Goal: Transaction & Acquisition: Purchase product/service

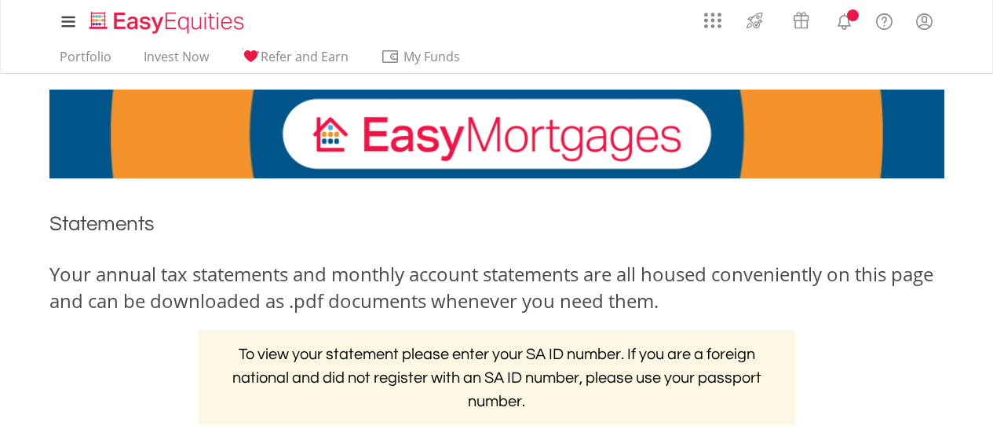
scroll to position [324, 0]
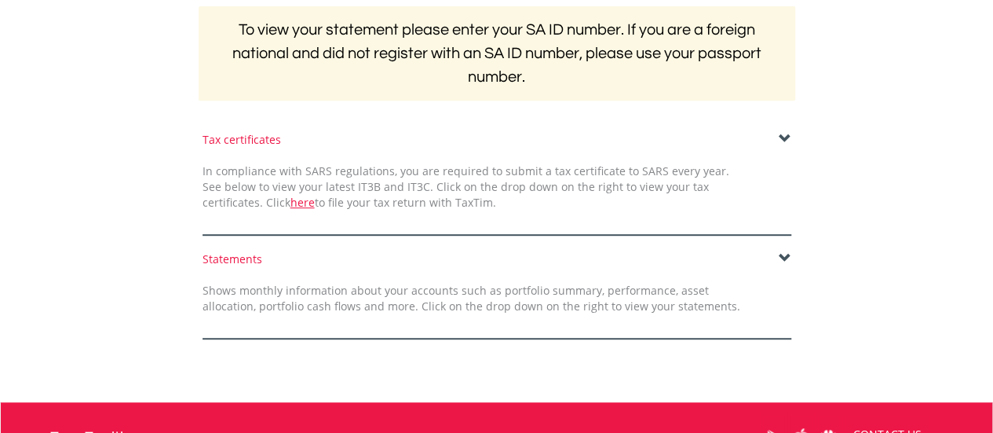
click at [785, 260] on span at bounding box center [785, 258] width 13 height 13
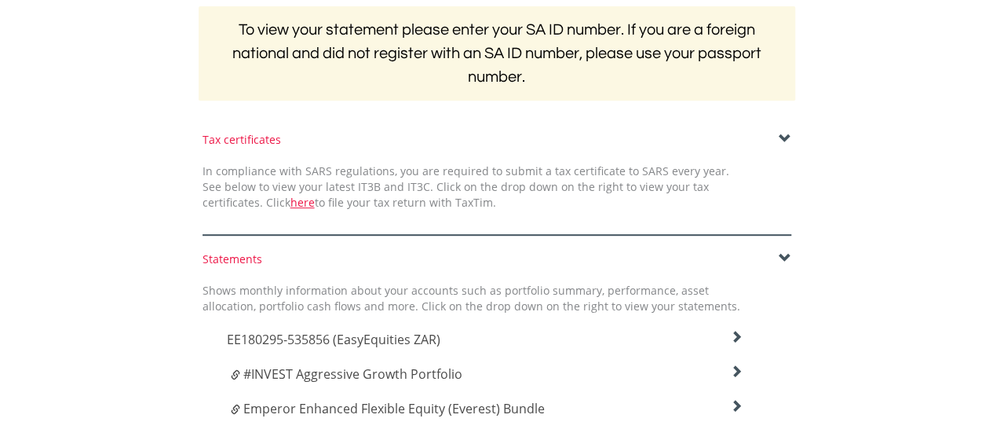
click at [602, 338] on h4 "EE180295-535856 (EasyEquities ZAR)" at bounding box center [485, 339] width 517 height 19
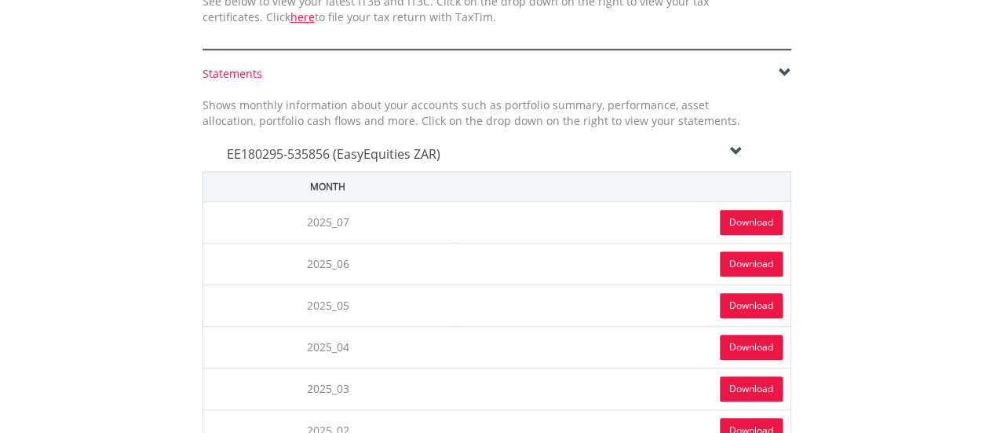
scroll to position [511, 0]
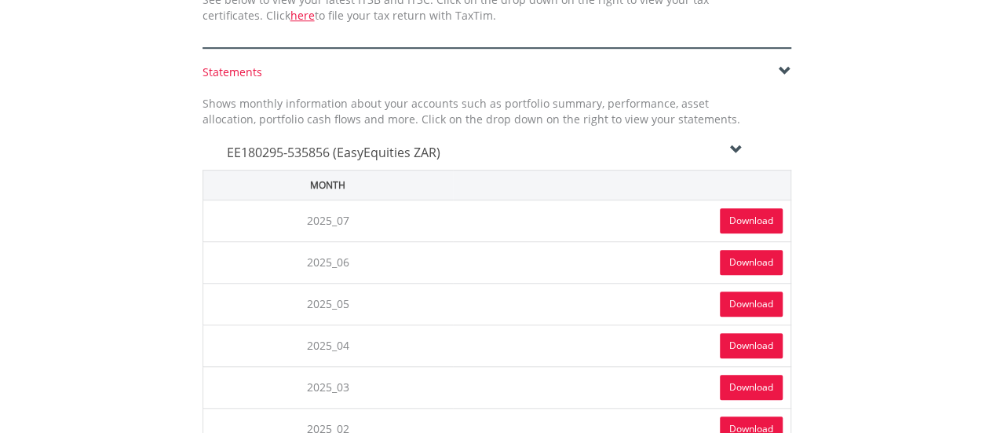
click at [735, 225] on link "Download" at bounding box center [751, 220] width 63 height 25
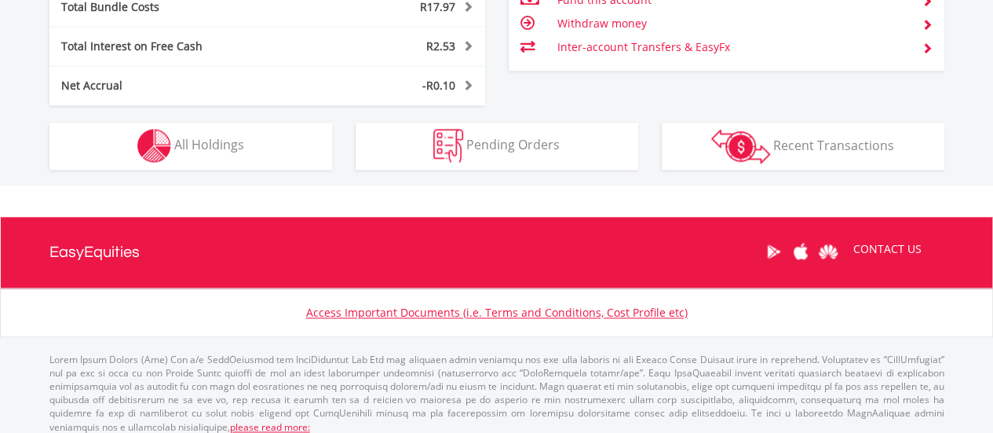
scroll to position [956, 0]
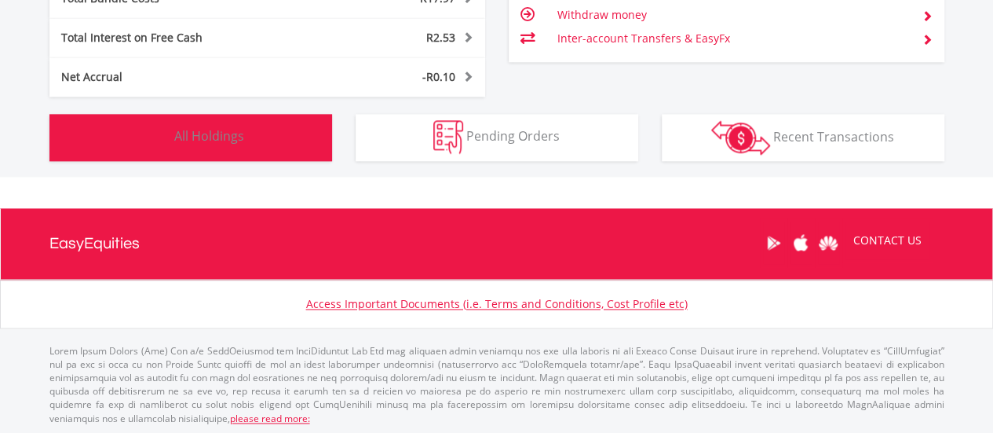
click at [264, 153] on button "Holdings All Holdings" at bounding box center [190, 137] width 283 height 47
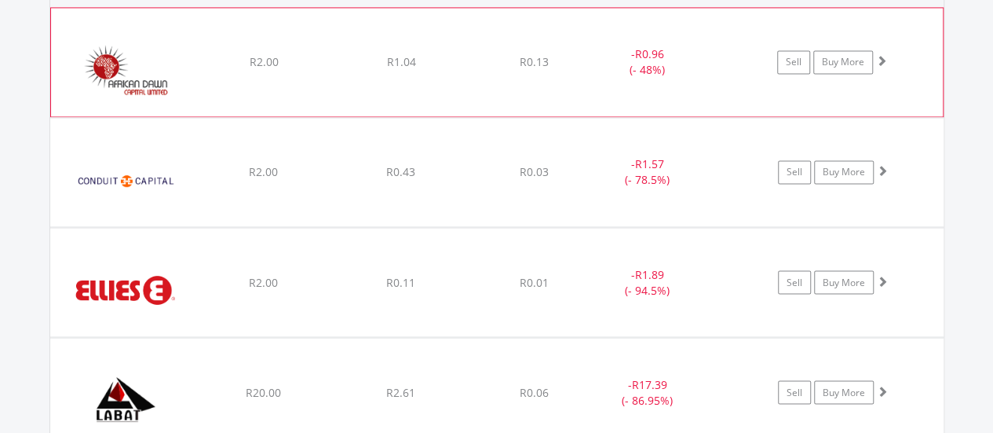
scroll to position [1236, 0]
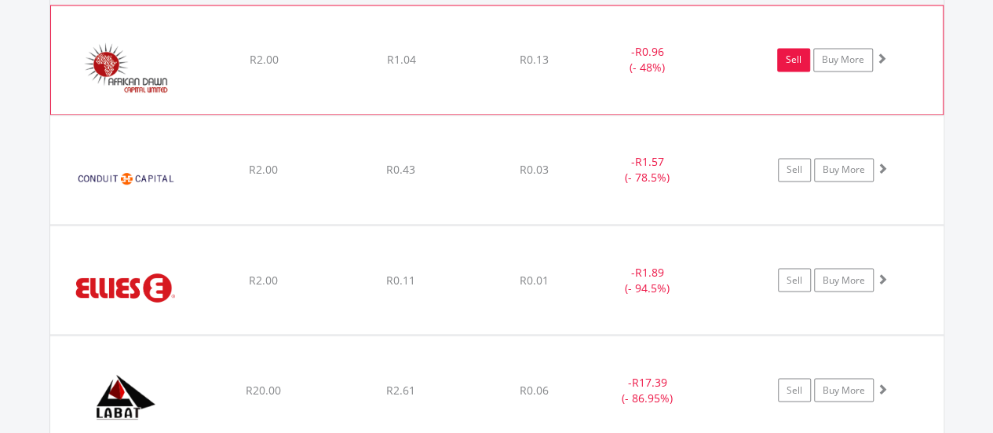
click at [795, 64] on link "Sell" at bounding box center [793, 60] width 33 height 24
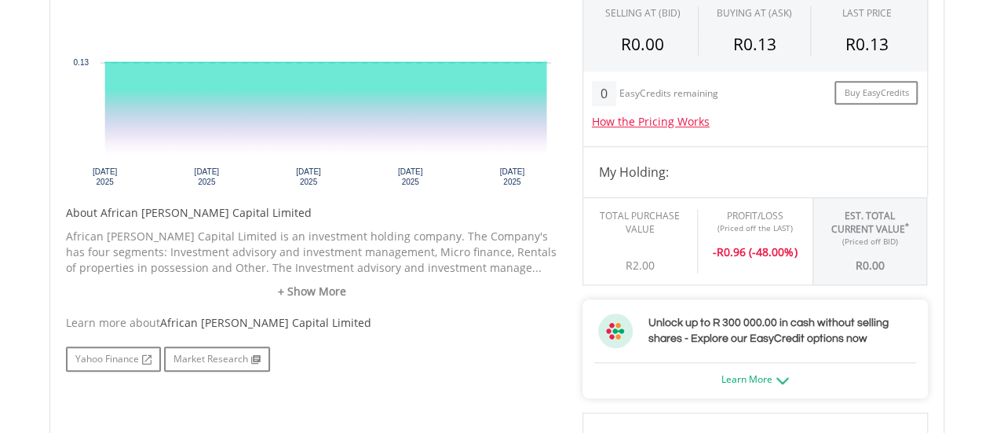
scroll to position [596, 0]
click at [744, 239] on div "- R 0.96 (-48.00%)" at bounding box center [755, 245] width 91 height 27
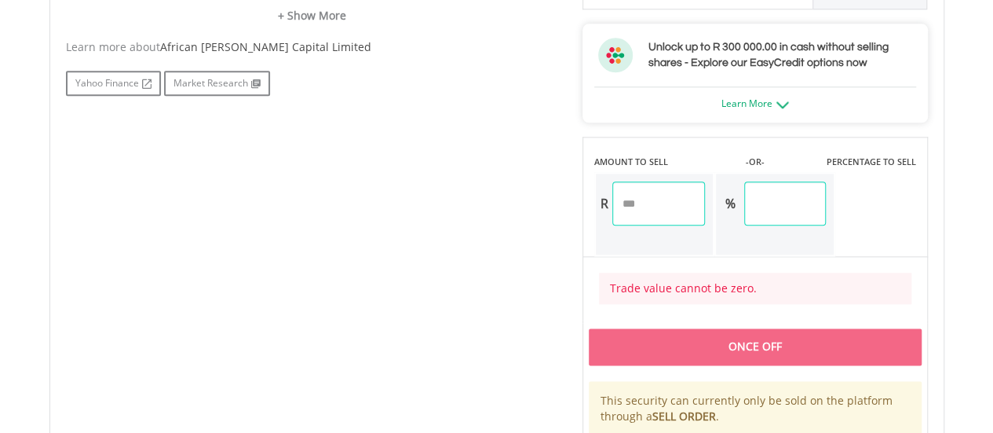
scroll to position [880, 0]
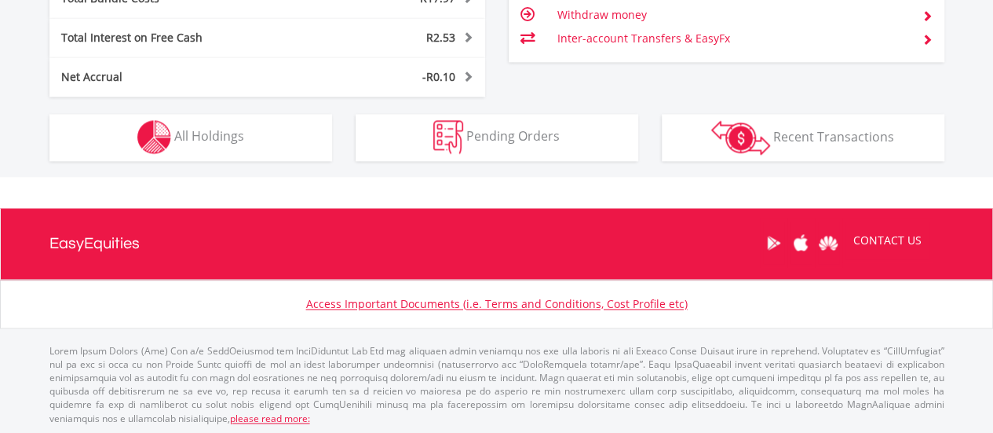
scroll to position [151, 298]
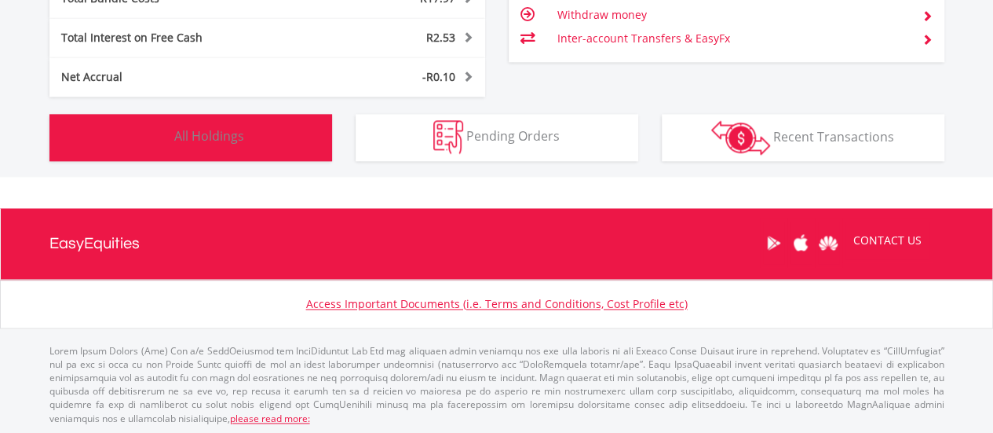
click at [195, 152] on button "Holdings All Holdings" at bounding box center [190, 137] width 283 height 47
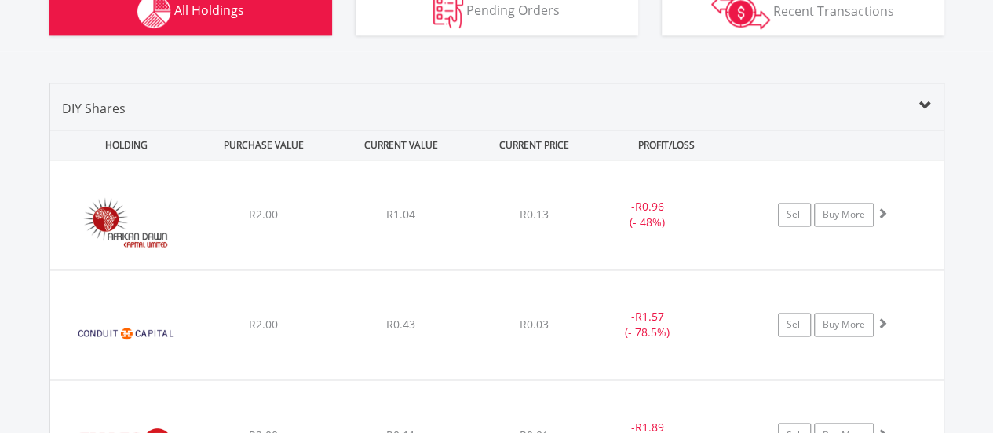
scroll to position [1163, 0]
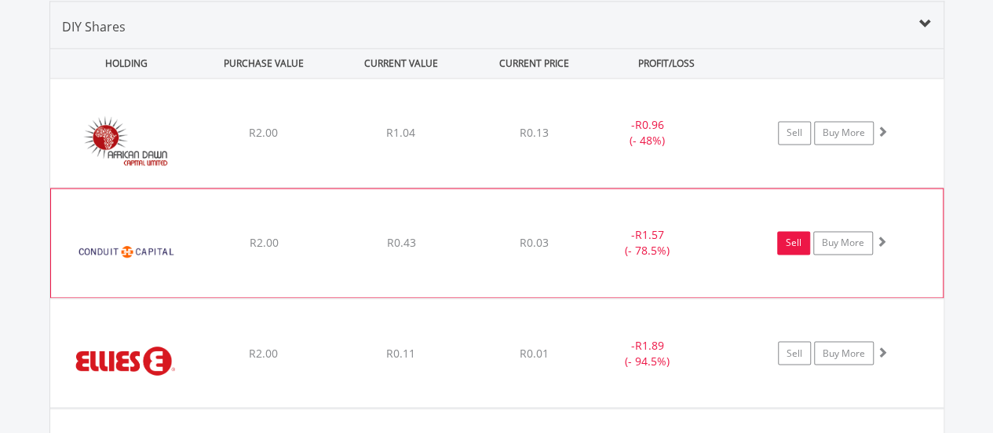
click at [802, 245] on link "Sell" at bounding box center [793, 243] width 33 height 24
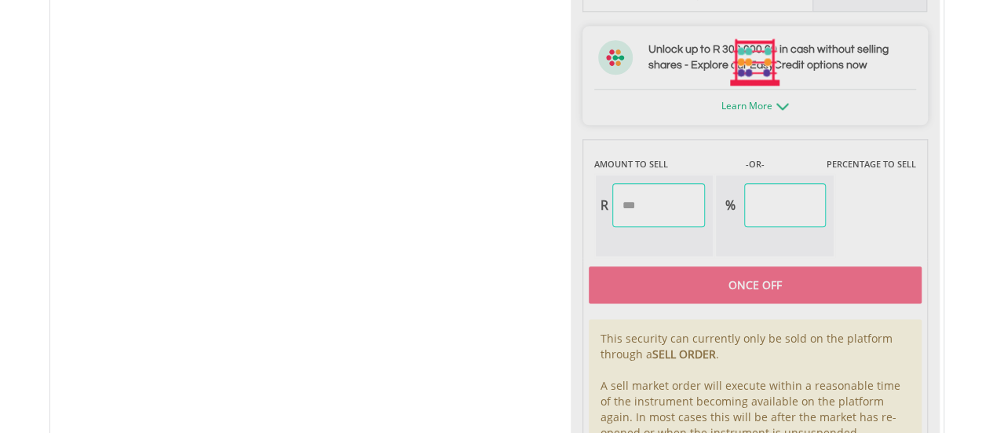
type input "****"
type input "******"
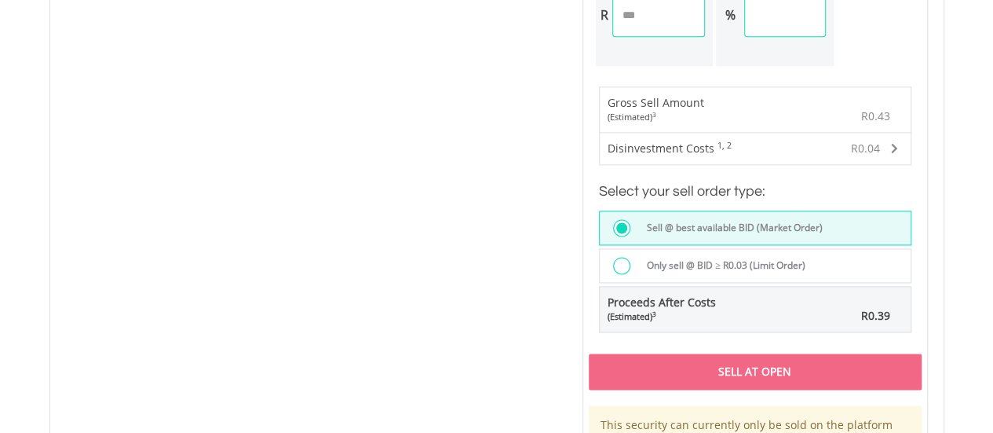
scroll to position [1126, 0]
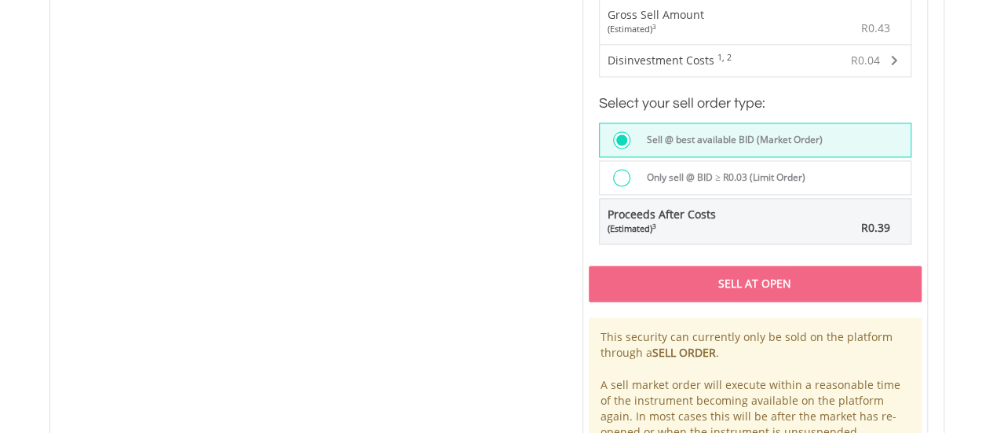
click at [688, 278] on div "Sell At Open" at bounding box center [755, 283] width 333 height 36
click at [684, 199] on div "Proceeds After Costs (Estimated) 3" at bounding box center [688, 221] width 177 height 45
click at [676, 174] on label "Only sell @ BID ≥ R0.03 (Limit Order)" at bounding box center [721, 177] width 168 height 17
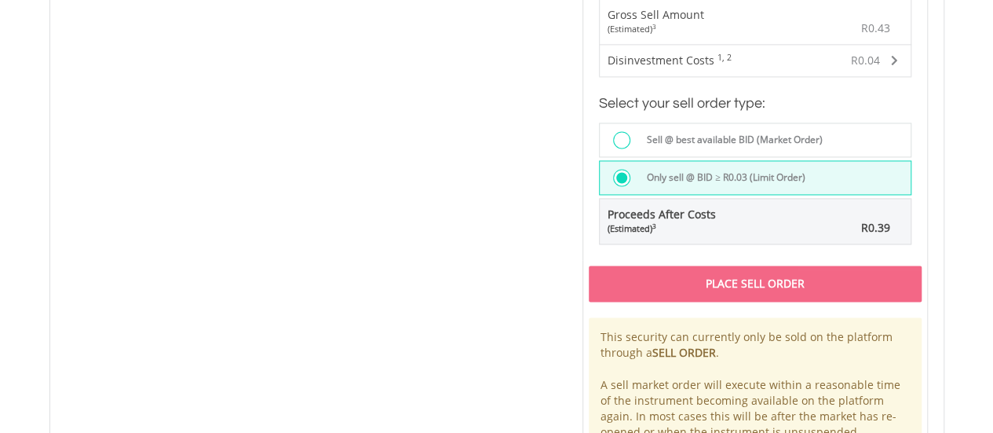
click at [677, 173] on label "Only sell @ BID ≥ R0.03 (Limit Order)" at bounding box center [721, 177] width 168 height 17
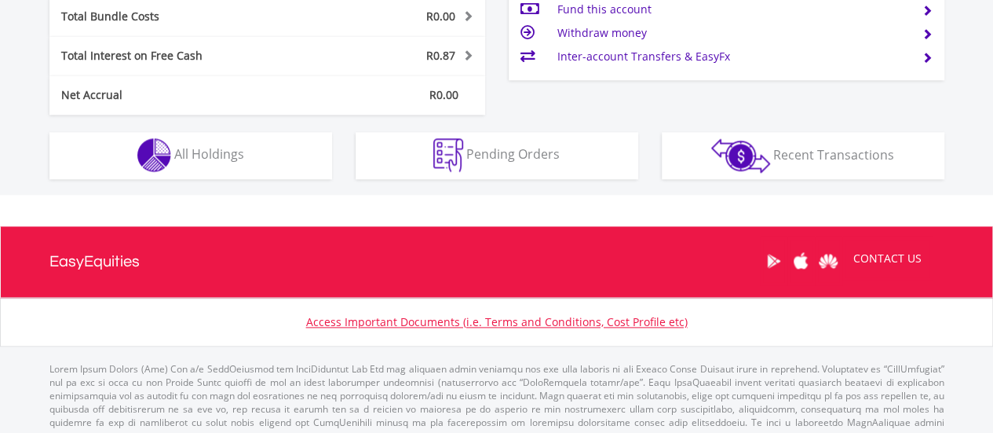
scroll to position [893, 0]
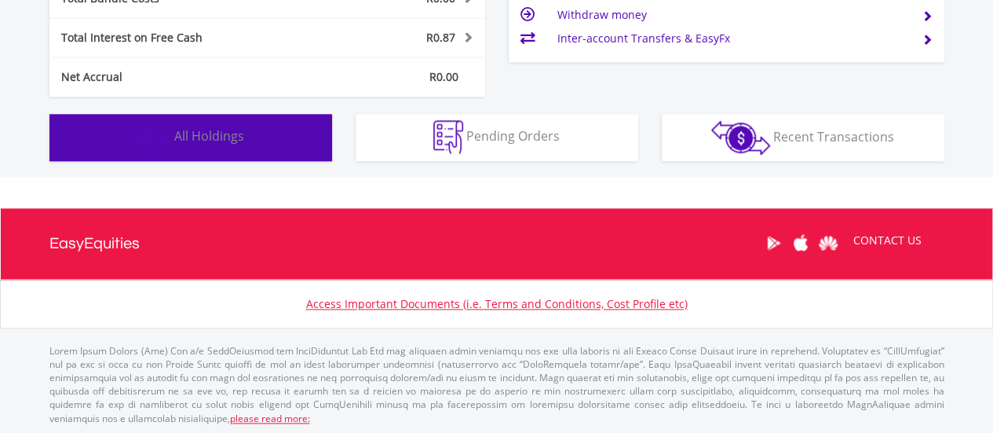
click at [133, 133] on button "Holdings All Holdings" at bounding box center [190, 137] width 283 height 47
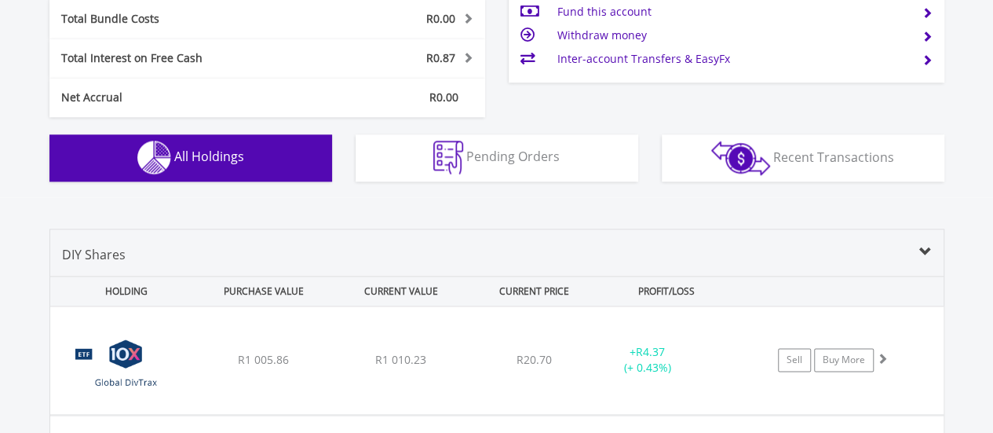
scroll to position [856, 0]
